Goal: Complete application form

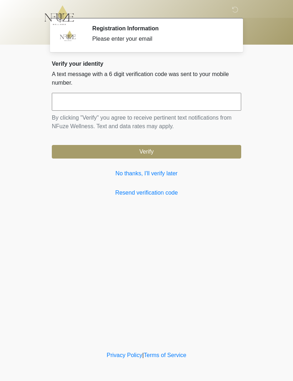
click at [166, 177] on link "No thanks, I'll verify later" at bounding box center [146, 173] width 189 height 9
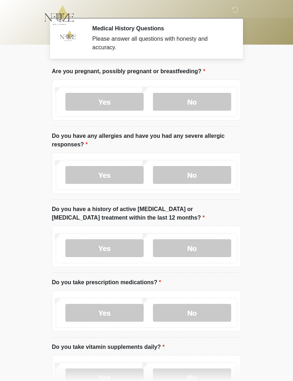
click at [197, 98] on label "No" at bounding box center [192, 102] width 78 height 18
click at [197, 172] on label "No" at bounding box center [192, 175] width 78 height 18
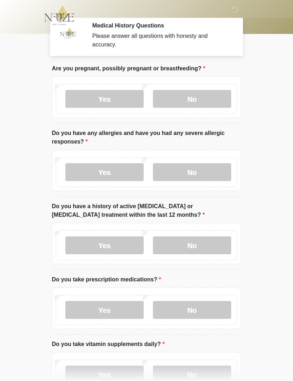
scroll to position [12, 0]
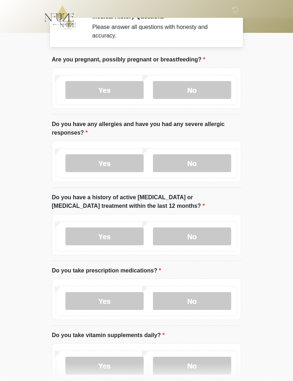
click at [199, 233] on label "No" at bounding box center [192, 236] width 78 height 18
click at [113, 300] on label "Yes" at bounding box center [104, 301] width 78 height 18
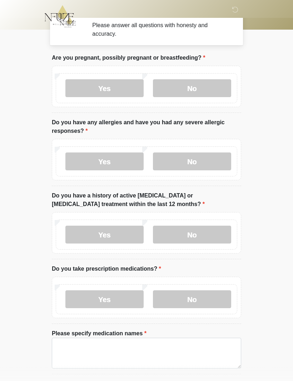
scroll to position [26, 0]
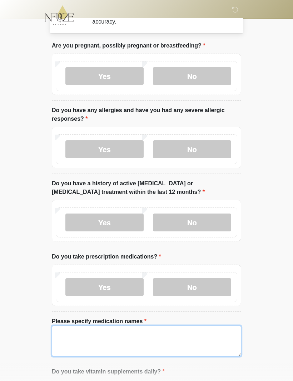
click at [84, 338] on textarea "Please specify medication names" at bounding box center [146, 341] width 189 height 31
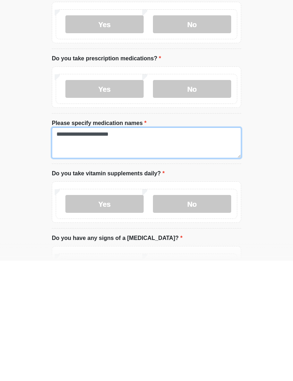
type textarea "**********"
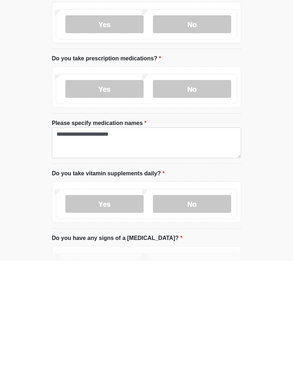
click at [200, 315] on label "No" at bounding box center [192, 324] width 78 height 18
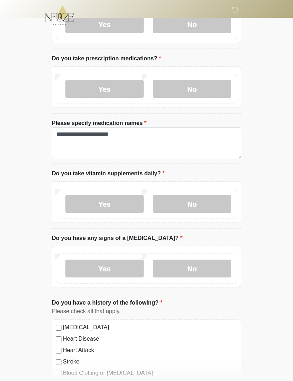
click at [195, 264] on label "No" at bounding box center [192, 269] width 78 height 18
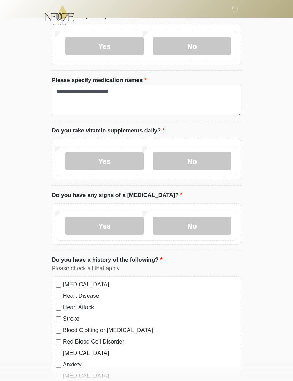
scroll to position [268, 0]
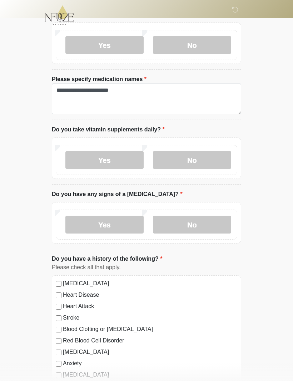
click at [103, 284] on label "[MEDICAL_DATA]" at bounding box center [150, 283] width 174 height 9
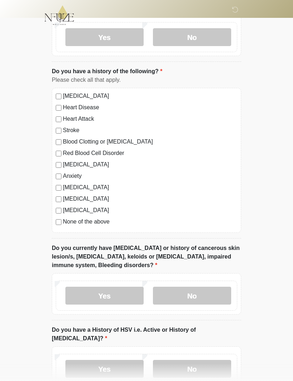
scroll to position [457, 0]
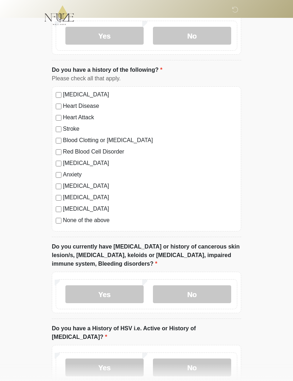
click at [201, 290] on label "No" at bounding box center [192, 294] width 78 height 18
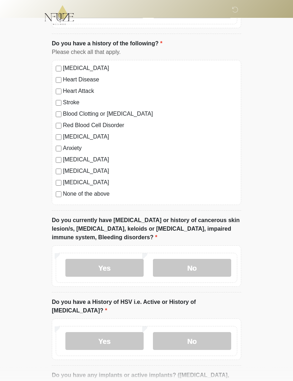
scroll to position [483, 0]
click at [202, 340] on label "No" at bounding box center [192, 341] width 78 height 18
click at [203, 340] on div "Yes No" at bounding box center [146, 341] width 181 height 30
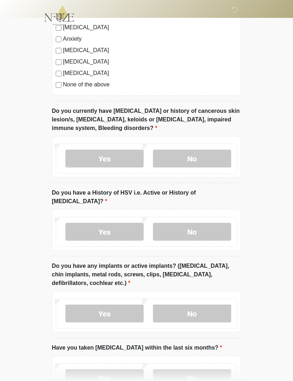
scroll to position [596, 0]
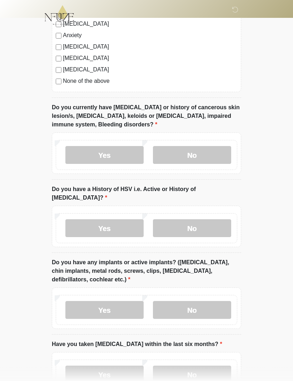
click at [196, 301] on label "No" at bounding box center [192, 310] width 78 height 18
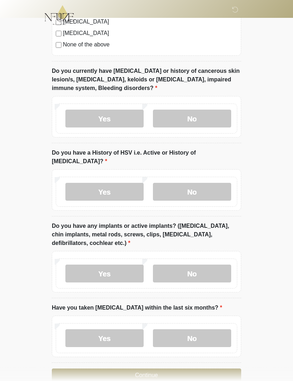
scroll to position [637, 0]
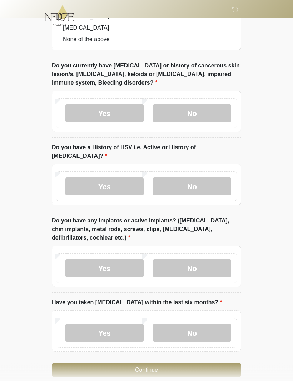
click at [198, 324] on label "No" at bounding box center [192, 333] width 78 height 18
click at [197, 363] on button "Continue" at bounding box center [146, 370] width 189 height 14
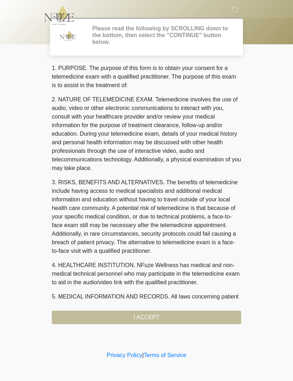
scroll to position [0, 0]
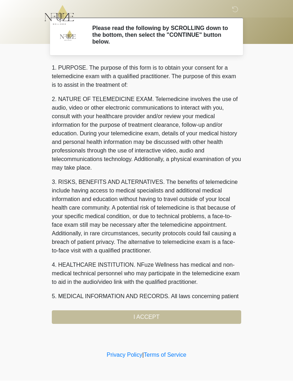
click at [182, 313] on div "1. PURPOSE. The purpose of this form is to obtain your consent for a telemedici…" at bounding box center [146, 194] width 189 height 260
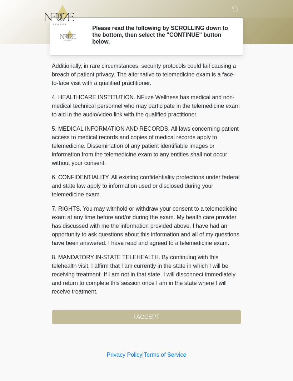
click at [153, 313] on div "1. PURPOSE. The purpose of this form is to obtain your consent for a telemedici…" at bounding box center [146, 194] width 189 height 260
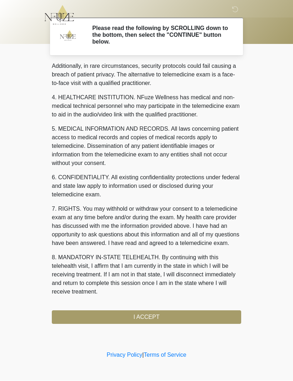
click at [157, 314] on button "I ACCEPT" at bounding box center [146, 318] width 189 height 14
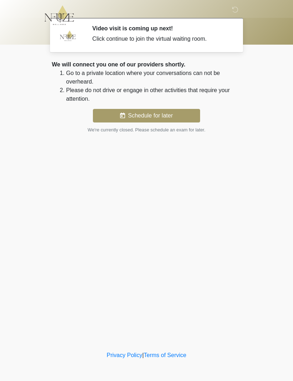
click at [161, 32] on div "Video visit is coming up next! Click continue to join the virtual waiting room." at bounding box center [161, 35] width 138 height 20
